Goal: Information Seeking & Learning: Learn about a topic

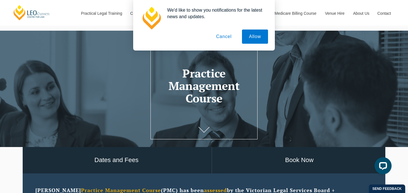
click at [226, 33] on button "Cancel" at bounding box center [224, 36] width 30 height 14
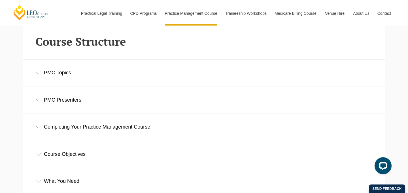
scroll to position [757, 0]
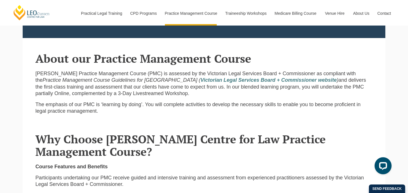
scroll to position [203, 0]
